Goal: Navigation & Orientation: Find specific page/section

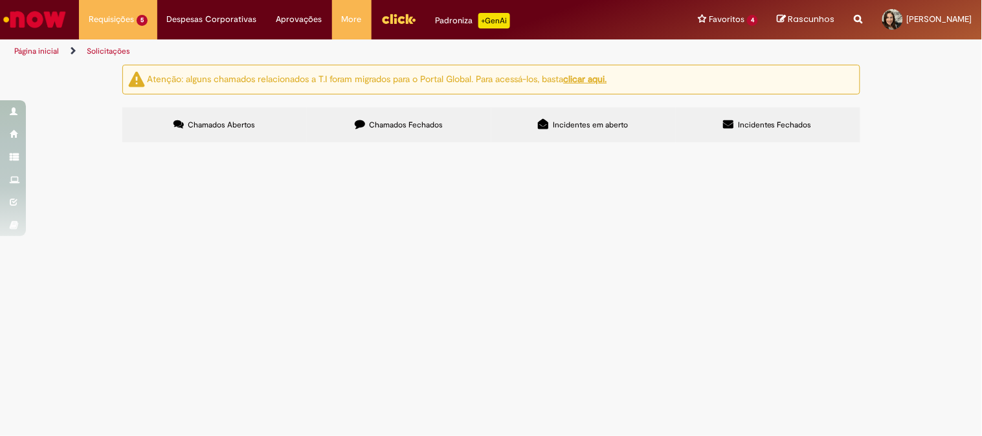
click at [45, 27] on img "Ir para a Homepage" at bounding box center [34, 19] width 67 height 26
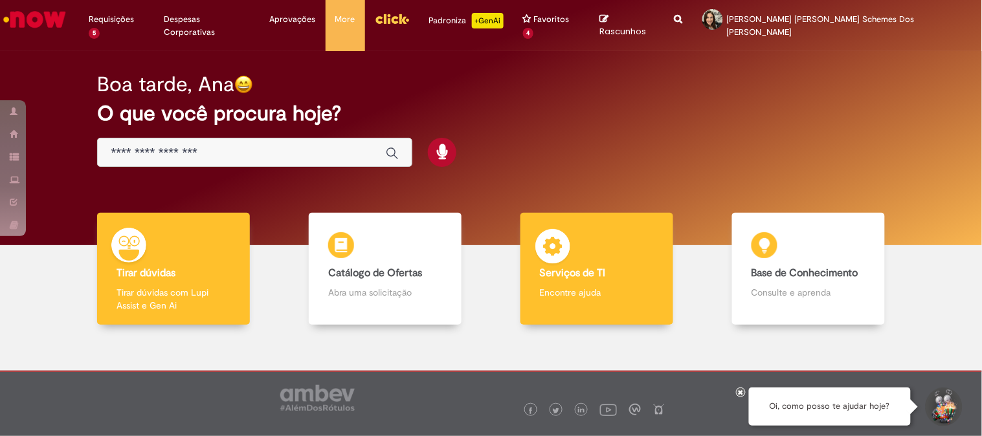
click at [573, 286] on p "Encontre ajuda" at bounding box center [597, 292] width 114 height 13
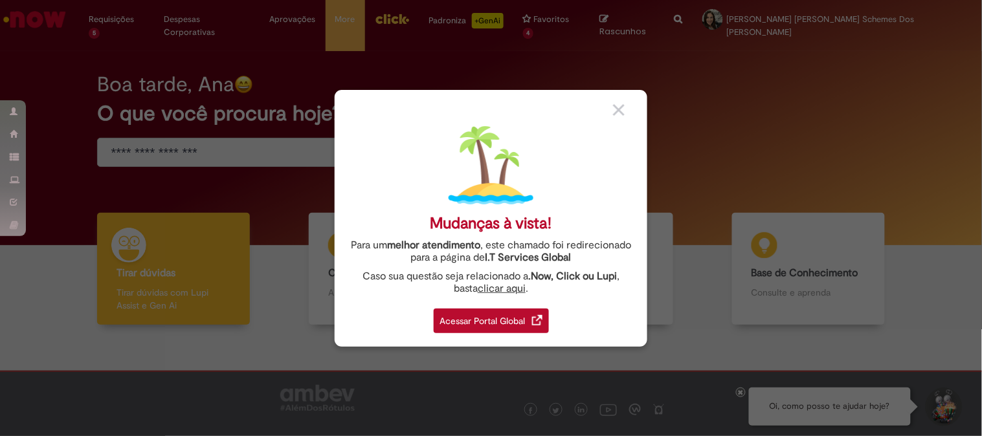
click at [482, 318] on div "Acessar Portal Global" at bounding box center [491, 321] width 115 height 25
